Goal: Information Seeking & Learning: Learn about a topic

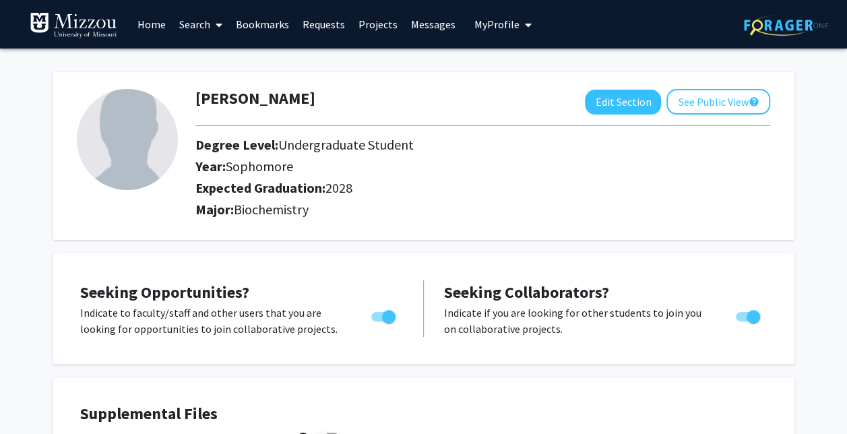
click at [372, 32] on link "Projects" at bounding box center [378, 24] width 53 height 47
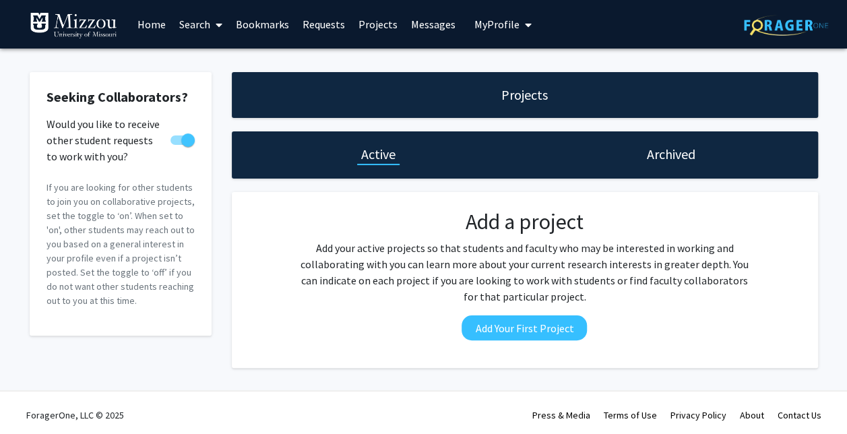
click at [209, 24] on link "Search" at bounding box center [201, 24] width 57 height 47
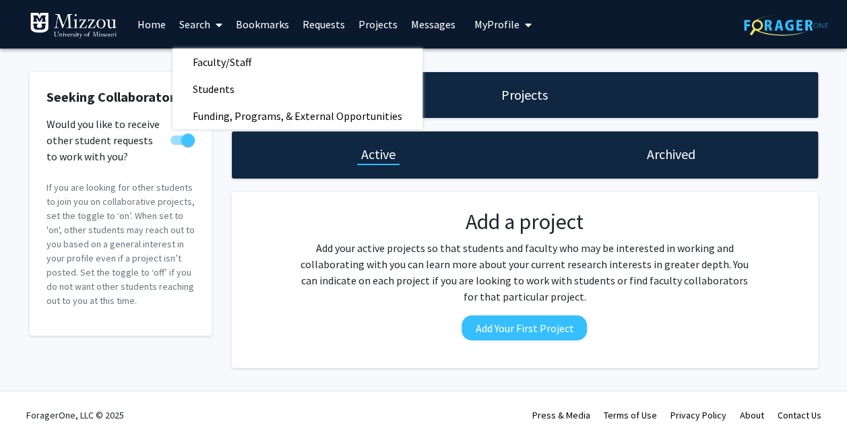
click at [201, 23] on link "Search" at bounding box center [201, 24] width 57 height 47
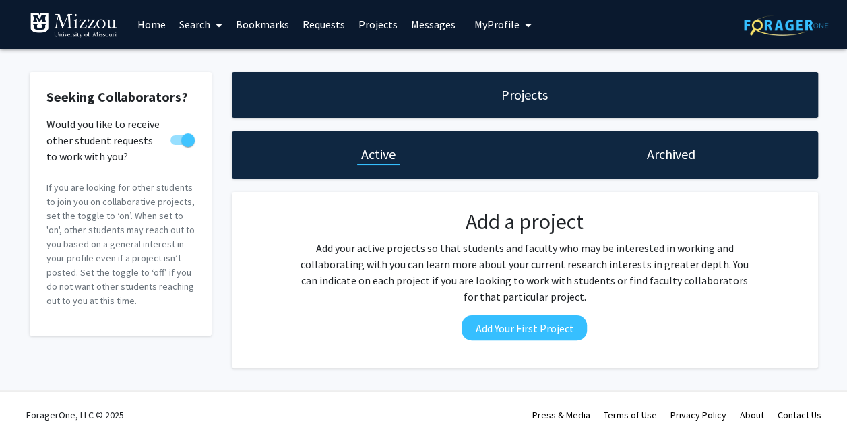
click at [201, 23] on link "Search" at bounding box center [201, 24] width 57 height 47
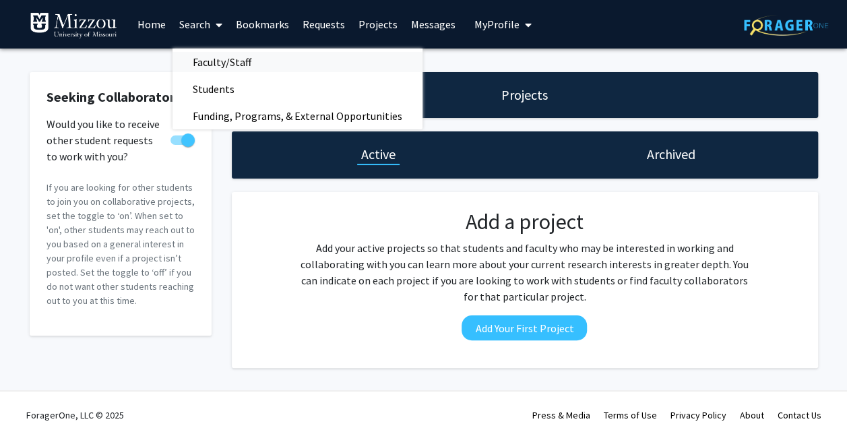
click at [222, 61] on span "Faculty/Staff" at bounding box center [222, 62] width 99 height 27
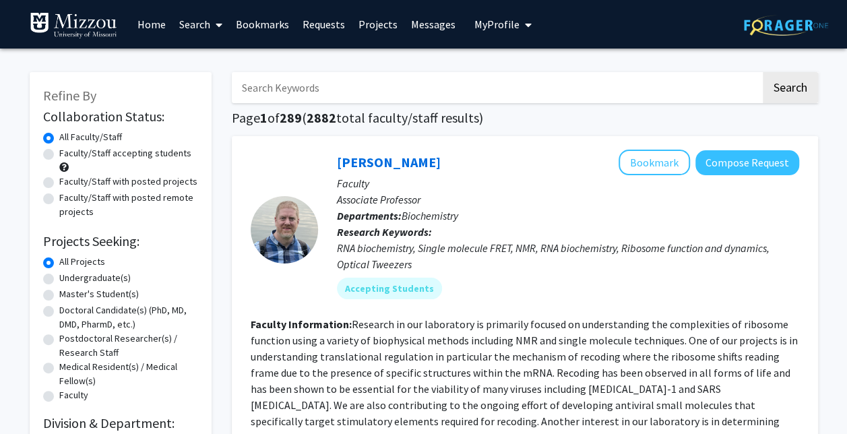
click at [85, 274] on label "Undergraduate(s)" at bounding box center [94, 278] width 71 height 14
click at [68, 274] on input "Undergraduate(s)" at bounding box center [63, 275] width 9 height 9
radio input "true"
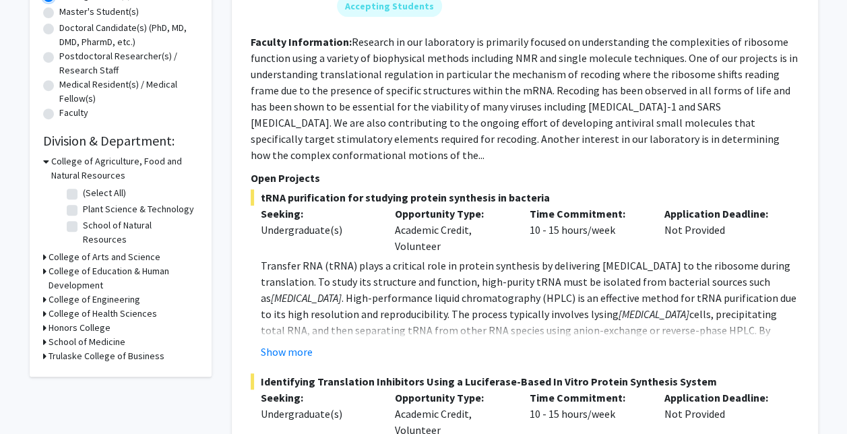
scroll to position [284, 0]
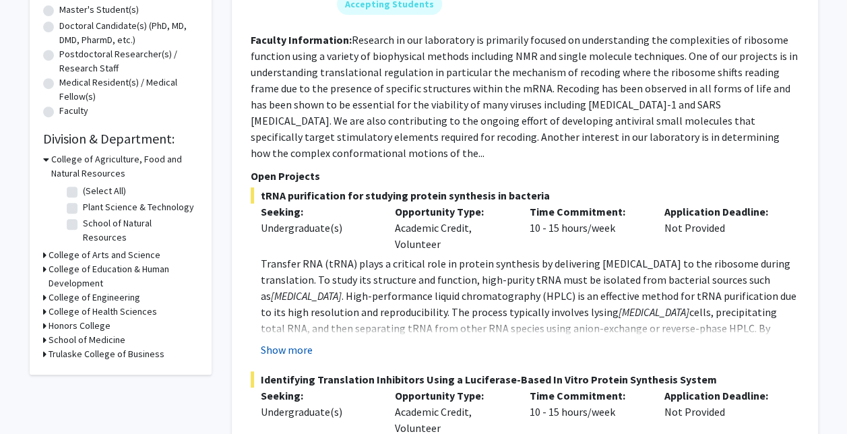
click at [284, 342] on button "Show more" at bounding box center [287, 350] width 52 height 16
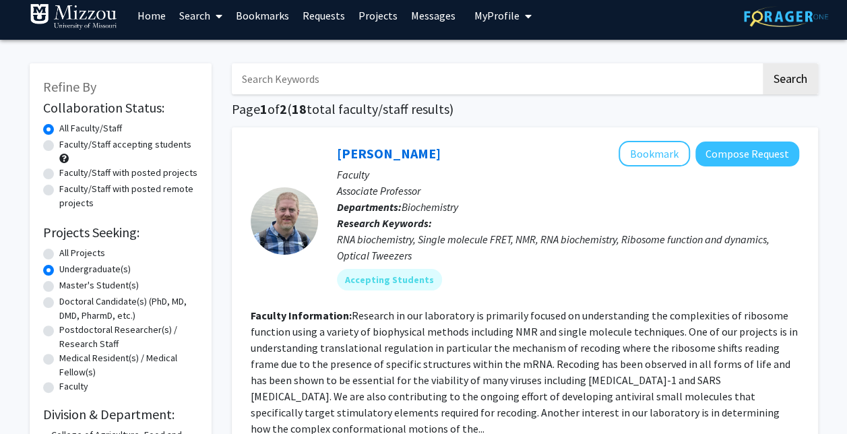
scroll to position [0, 0]
